Goal: Navigation & Orientation: Find specific page/section

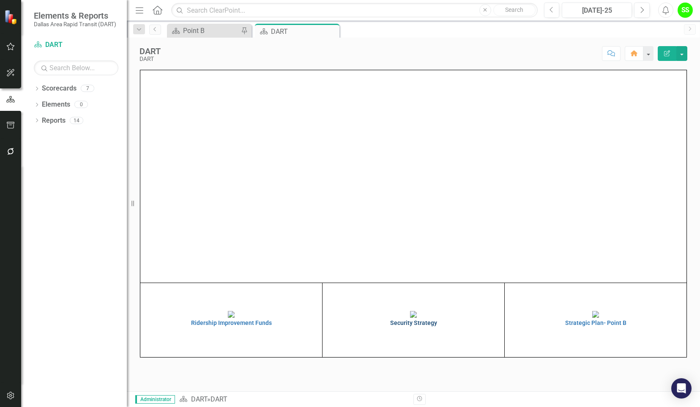
click at [416, 317] on img at bounding box center [413, 314] width 7 height 7
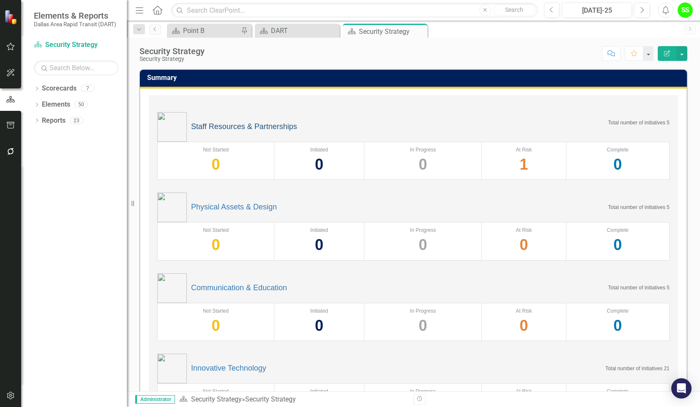
click at [252, 125] on link "Staff Resources & Partnerships" at bounding box center [244, 127] width 106 height 8
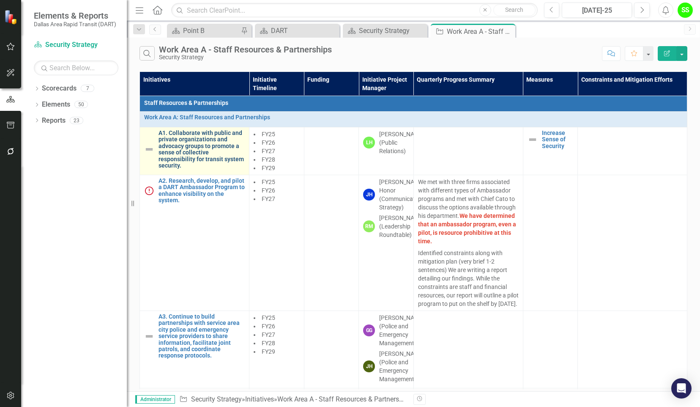
click at [196, 142] on link "A1. Collaborate with public and private organizations and advocacy groups to pr…" at bounding box center [202, 149] width 86 height 39
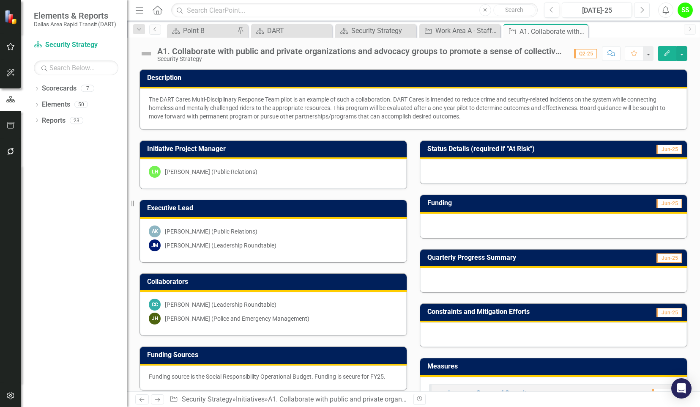
click at [647, 10] on button "Next" at bounding box center [642, 10] width 16 height 15
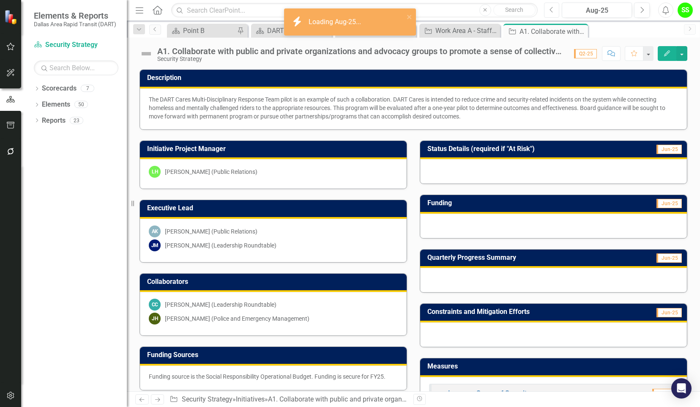
click at [554, 8] on icon "Previous" at bounding box center [551, 10] width 5 height 8
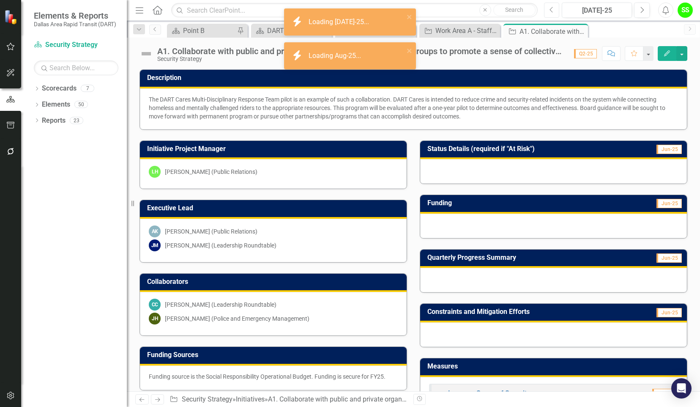
click at [554, 8] on icon "Previous" at bounding box center [551, 10] width 5 height 8
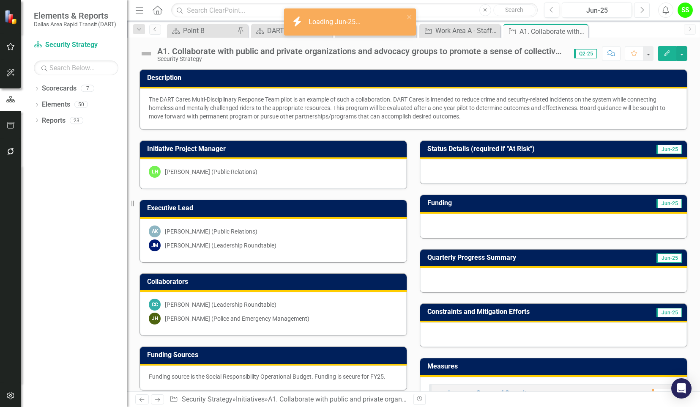
click at [647, 11] on button "Next" at bounding box center [642, 10] width 16 height 15
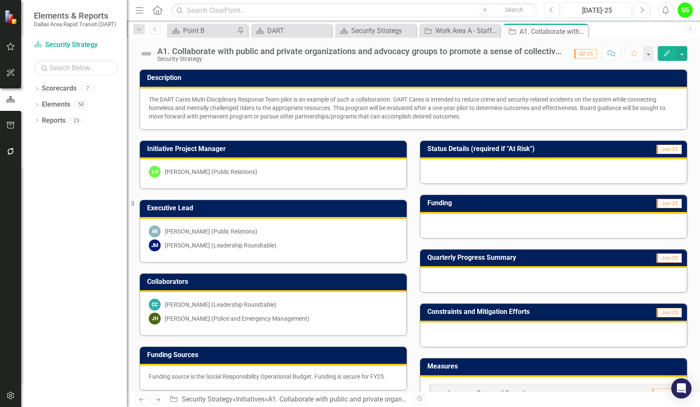
click at [68, 167] on div "Dropdown Scorecards 7 Dropdown DART Strategic Plan Security Strategy Ridership …" at bounding box center [74, 244] width 106 height 325
click at [61, 91] on link "Scorecards" at bounding box center [59, 89] width 35 height 10
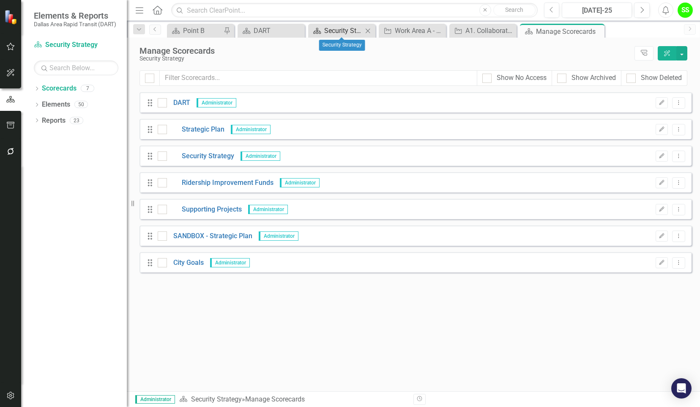
click at [345, 27] on div "Security Strategy" at bounding box center [343, 30] width 38 height 11
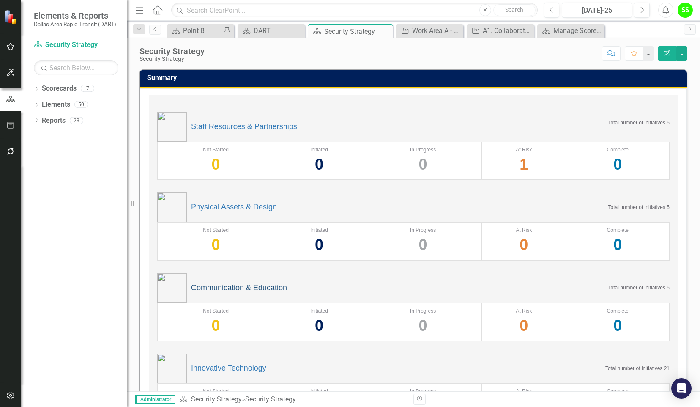
click at [222, 287] on link "Communication & Education" at bounding box center [239, 288] width 96 height 8
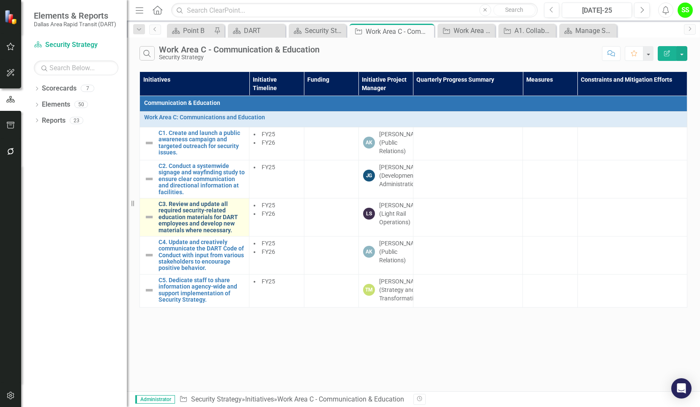
click at [188, 225] on link "C3. Review and update all required security-related education materials for DAR…" at bounding box center [202, 217] width 86 height 33
